Goal: Transaction & Acquisition: Purchase product/service

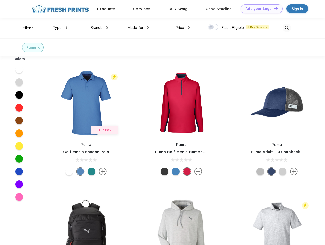
click at [260, 9] on link "Add your Logo Design Tool" at bounding box center [262, 8] width 42 height 9
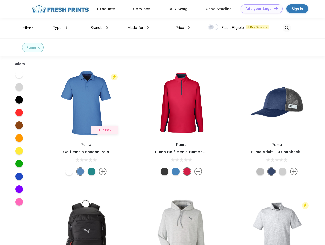
click at [0, 0] on div "Design Tool" at bounding box center [0, 0] width 0 height 0
click at [274, 8] on link "Add your Logo Design Tool" at bounding box center [262, 8] width 42 height 9
click at [25, 28] on div "Filter" at bounding box center [28, 28] width 10 height 6
click at [60, 28] on span "Type" at bounding box center [57, 27] width 9 height 5
click at [99, 28] on span "Brands" at bounding box center [96, 27] width 12 height 5
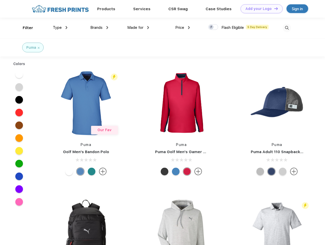
click at [138, 28] on span "Made for" at bounding box center [135, 27] width 16 height 5
click at [183, 28] on span "Price" at bounding box center [179, 27] width 9 height 5
click at [214, 27] on div at bounding box center [213, 27] width 10 height 6
click at [212, 27] on input "checkbox" at bounding box center [209, 25] width 3 height 3
click at [287, 28] on img at bounding box center [287, 28] width 8 height 8
